Goal: Information Seeking & Learning: Learn about a topic

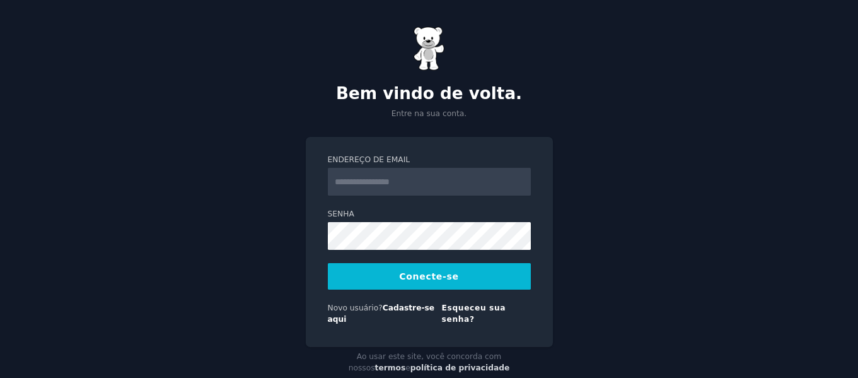
click at [373, 182] on input "Endereço de email" at bounding box center [429, 182] width 203 height 28
click at [424, 277] on font "Conecte-se" at bounding box center [428, 276] width 59 height 10
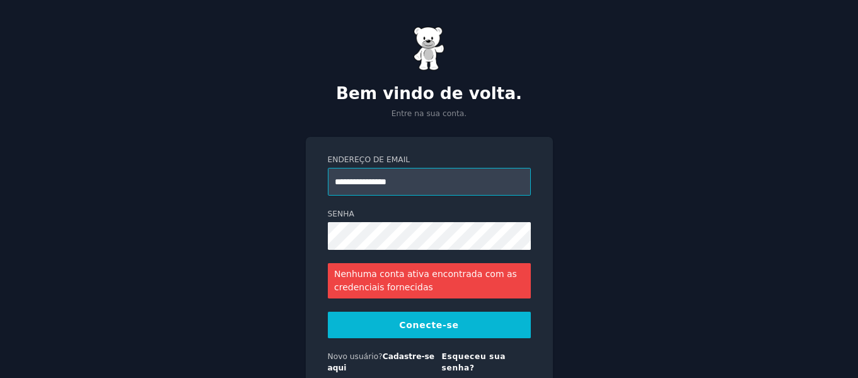
click at [408, 182] on input "**********" at bounding box center [429, 182] width 203 height 28
type input "**********"
click at [443, 324] on font "Conecte-se" at bounding box center [428, 325] width 59 height 10
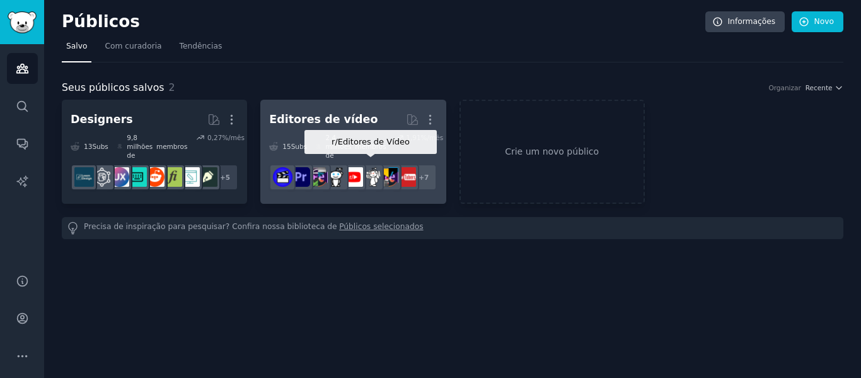
click at [373, 167] on img at bounding box center [371, 177] width 20 height 20
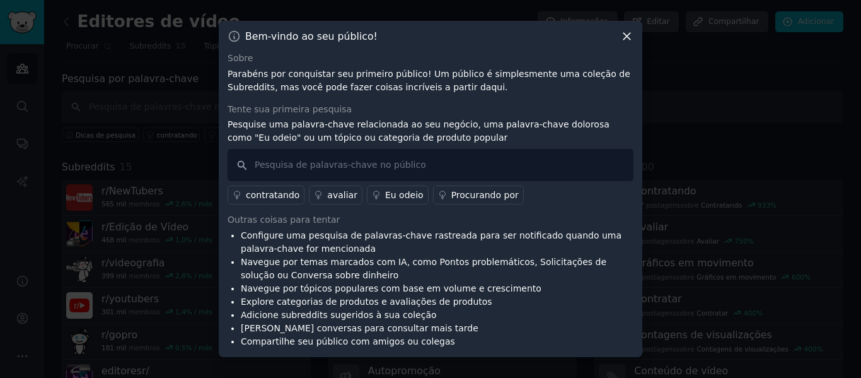
click at [624, 35] on icon at bounding box center [626, 36] width 13 height 13
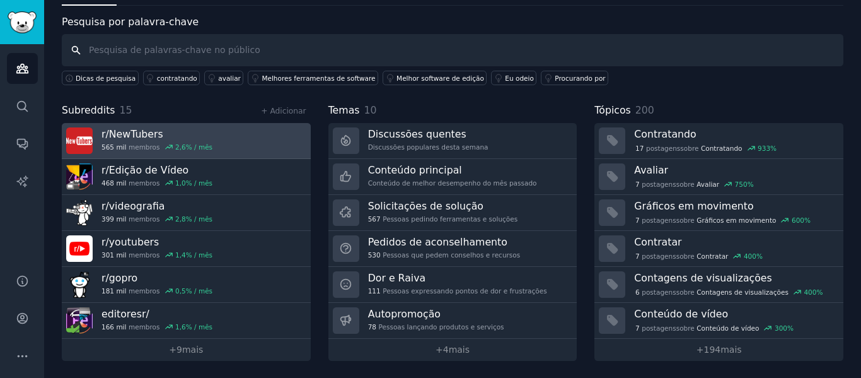
scroll to position [57, 0]
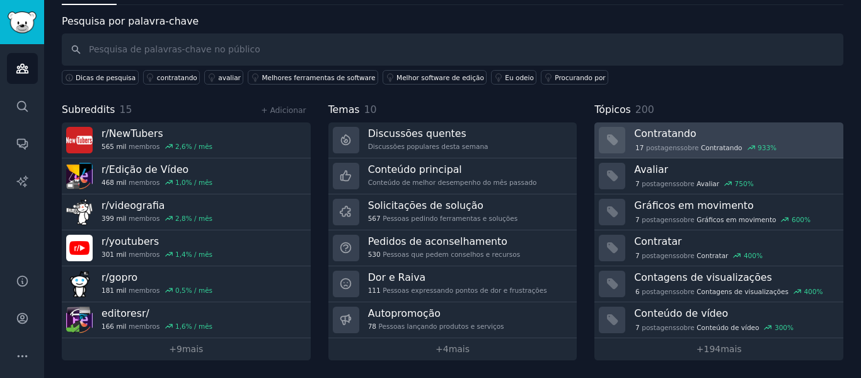
click at [680, 144] on font "sobre" at bounding box center [689, 148] width 18 height 8
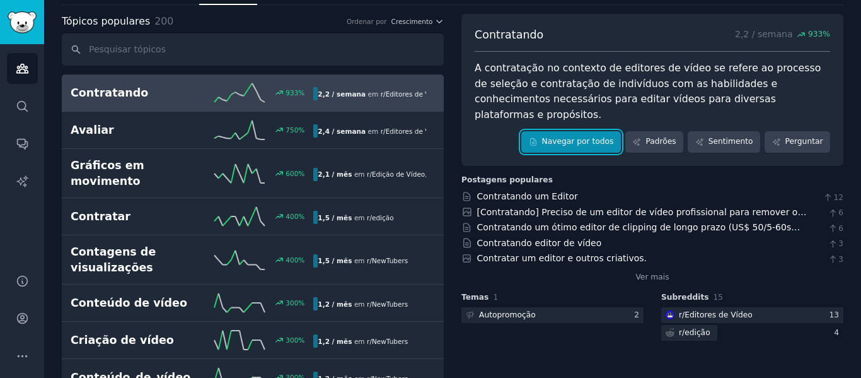
click at [611, 131] on link "Navegar por todos" at bounding box center [571, 141] width 100 height 21
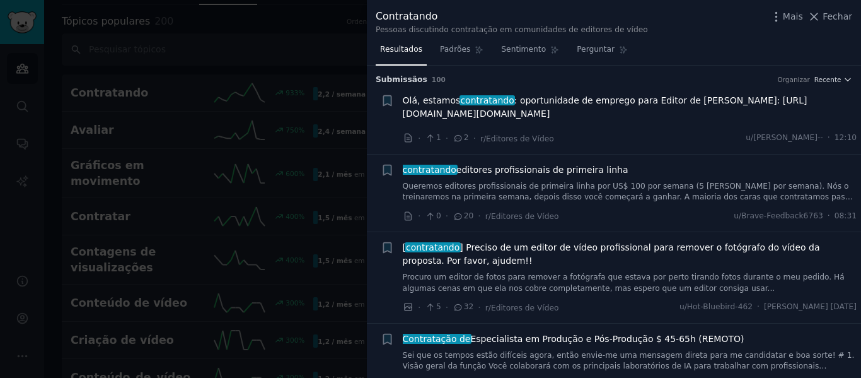
click at [587, 100] on font ": oportunidade de emprego para Editor de [PERSON_NAME]: [URL][DOMAIN_NAME][DOMA…" at bounding box center [605, 106] width 405 height 23
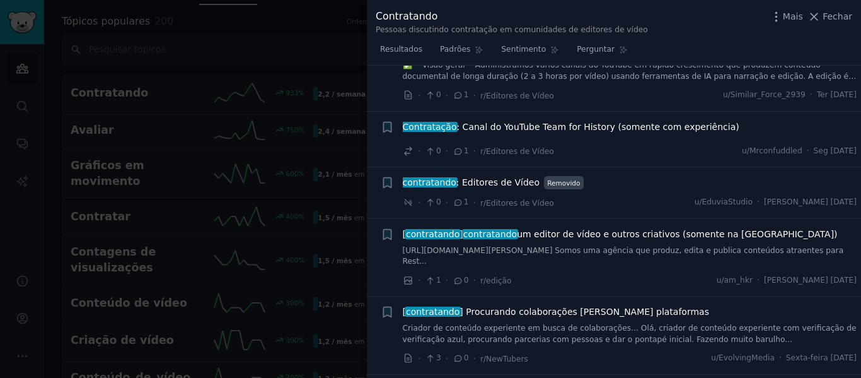
scroll to position [1198, 0]
click at [472, 176] on font ": Editores de Vídeo" at bounding box center [497, 181] width 83 height 10
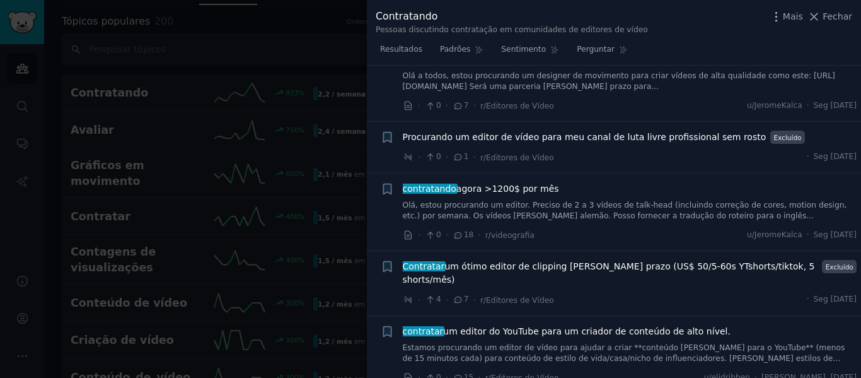
scroll to position [3542, 0]
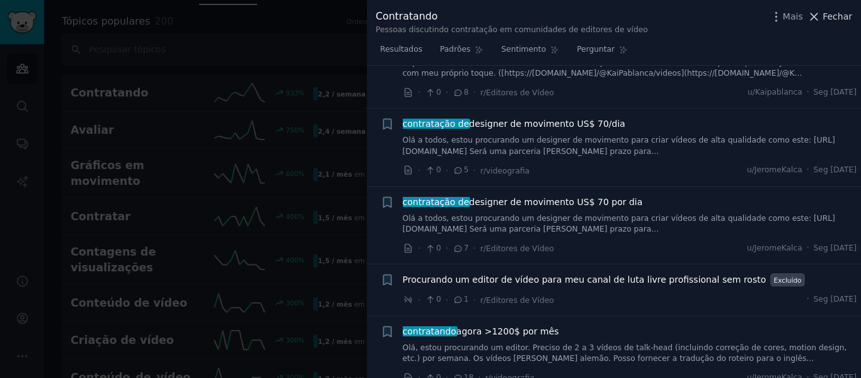
click at [844, 19] on font "Fechar" at bounding box center [838, 16] width 30 height 10
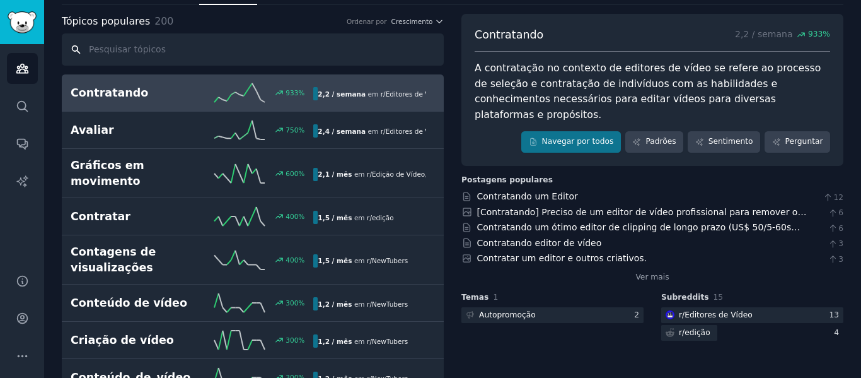
click at [318, 63] on input "text" at bounding box center [253, 49] width 382 height 32
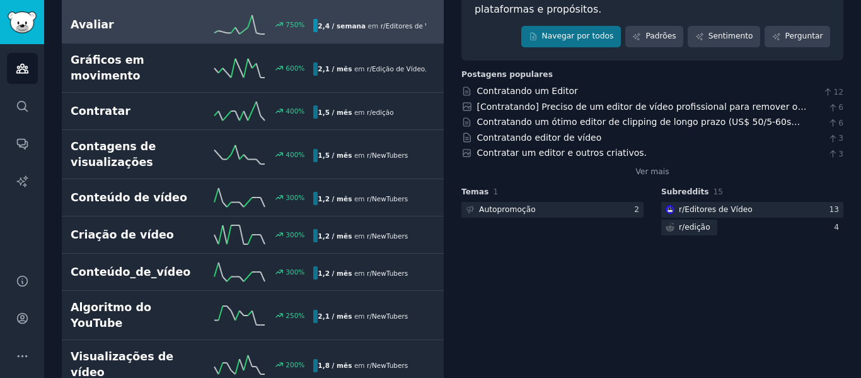
scroll to position [183, 0]
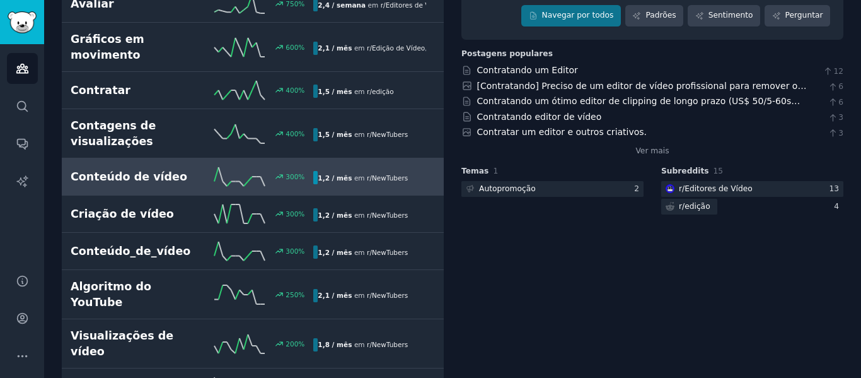
click at [144, 170] on font "Conteúdo de vídeo" at bounding box center [129, 176] width 117 height 13
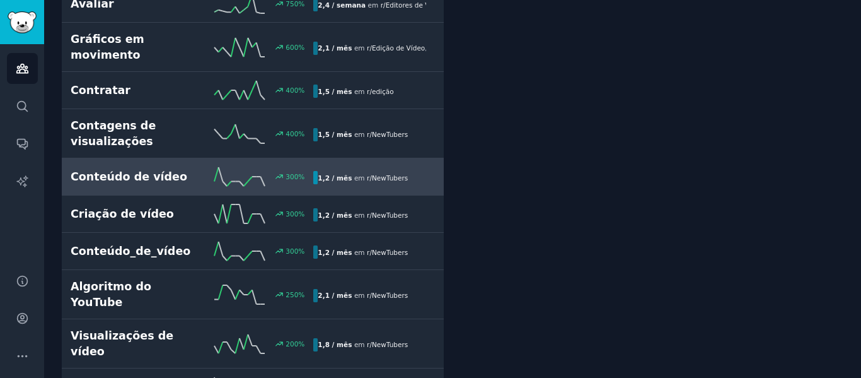
scroll to position [71, 0]
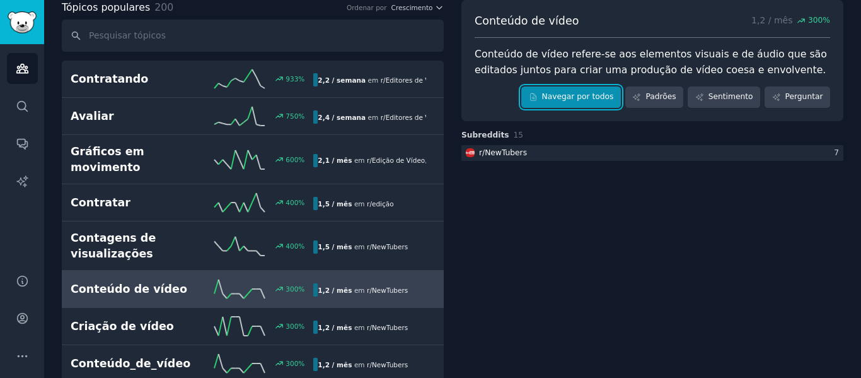
click at [614, 96] on font "Navegar por todos" at bounding box center [578, 96] width 72 height 9
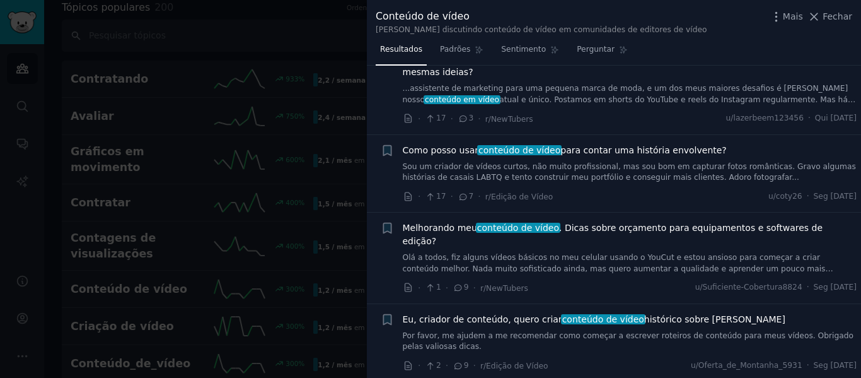
scroll to position [63, 0]
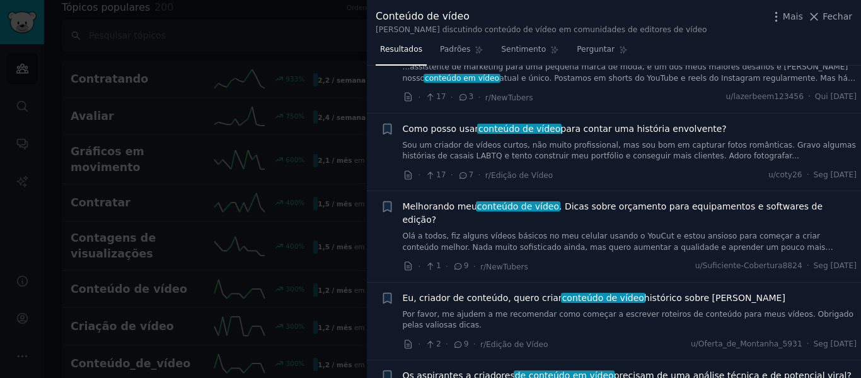
click at [499, 129] on font "conteúdo de vídeo" at bounding box center [519, 129] width 82 height 10
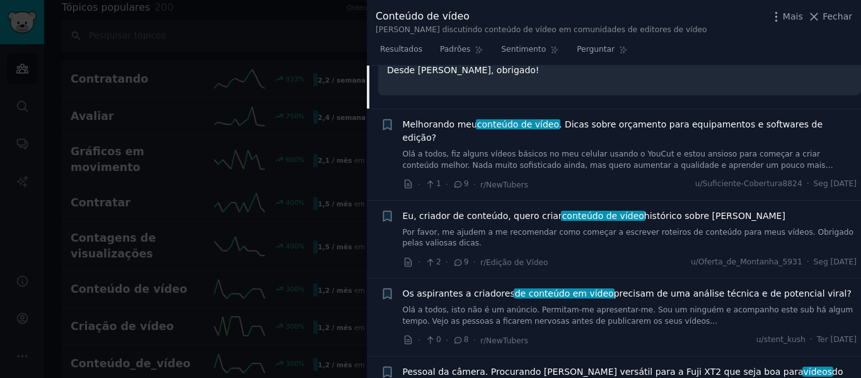
scroll to position [426, 0]
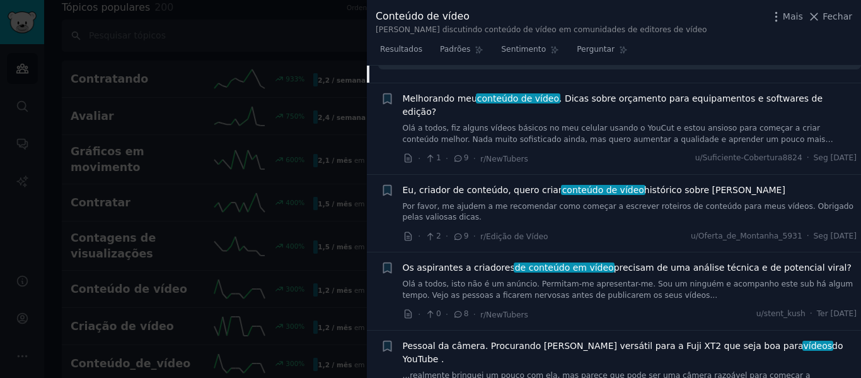
click at [701, 96] on font ". Dicas sobre orçamento para equipamentos e softwares de edição?" at bounding box center [613, 104] width 420 height 23
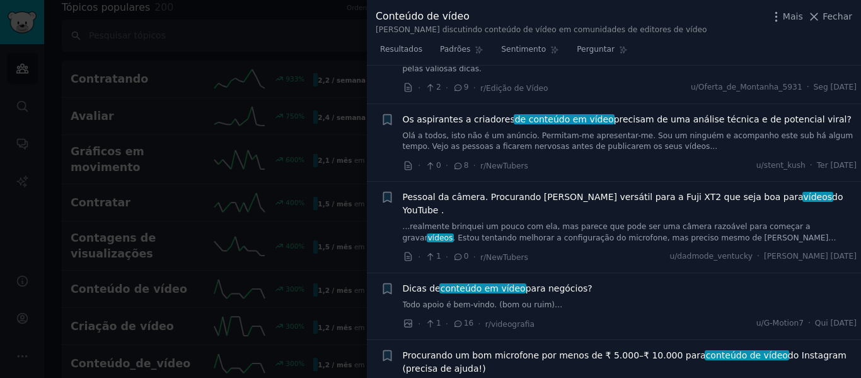
scroll to position [756, 0]
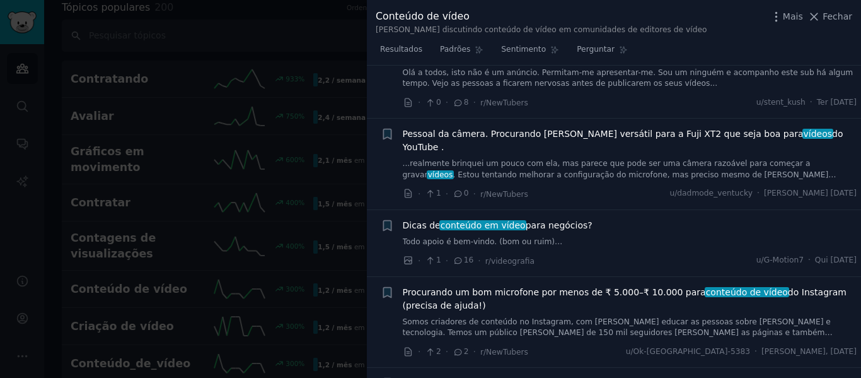
click at [550, 220] on font "para negócios?" at bounding box center [559, 225] width 67 height 10
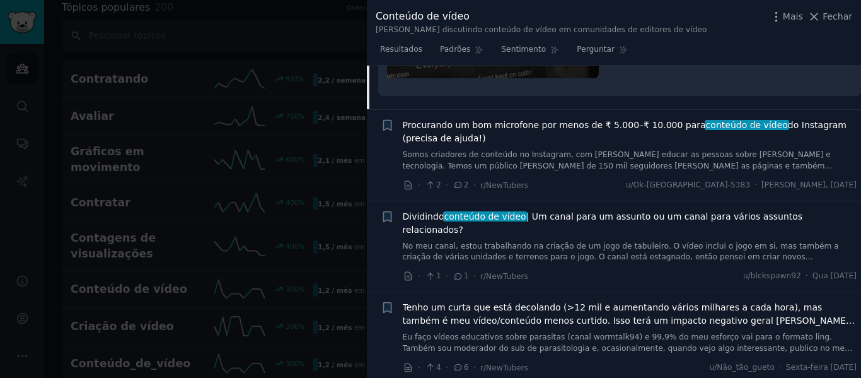
scroll to position [1068, 0]
